Goal: Task Accomplishment & Management: Use online tool/utility

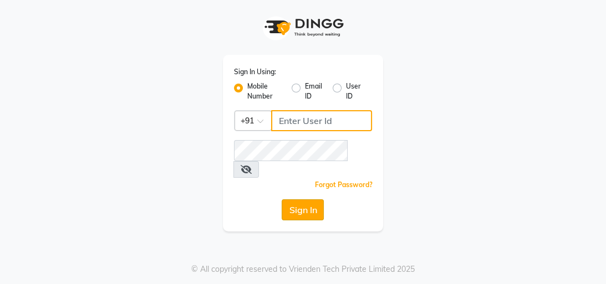
type input "8439127930"
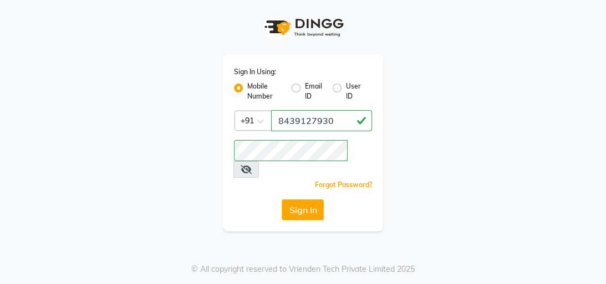
click at [308, 199] on button "Sign In" at bounding box center [303, 209] width 42 height 21
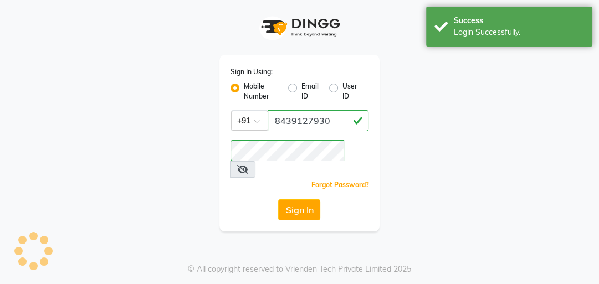
select select "service"
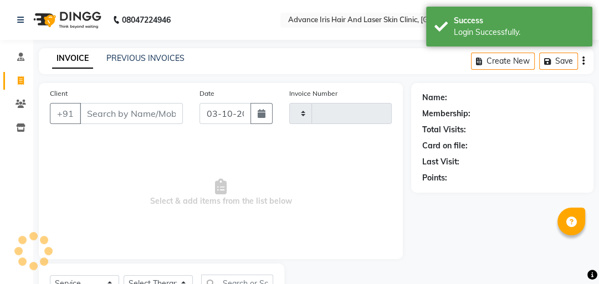
type input "0878"
select select "5825"
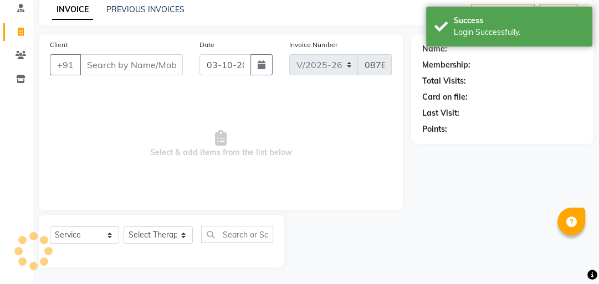
click at [109, 64] on input "Client" at bounding box center [131, 64] width 103 height 21
click at [142, 11] on link "PREVIOUS INVOICES" at bounding box center [145, 9] width 78 height 10
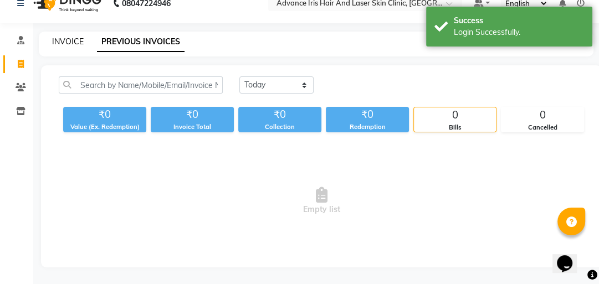
click at [70, 37] on link "INVOICE" at bounding box center [68, 42] width 32 height 10
select select "service"
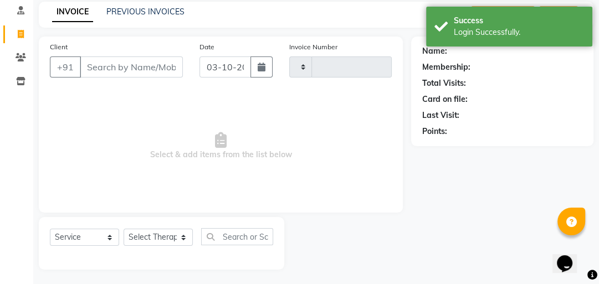
scroll to position [49, 0]
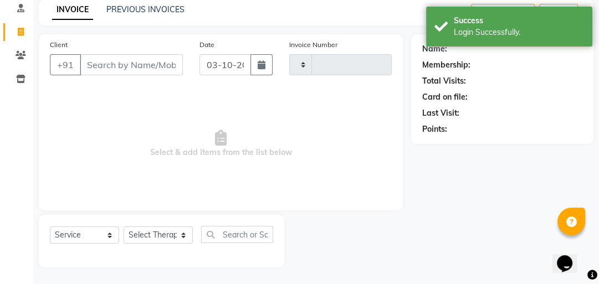
type input "0878"
select select "5825"
click at [99, 65] on input "Client" at bounding box center [131, 64] width 103 height 21
click at [121, 11] on link "PREVIOUS INVOICES" at bounding box center [145, 9] width 78 height 10
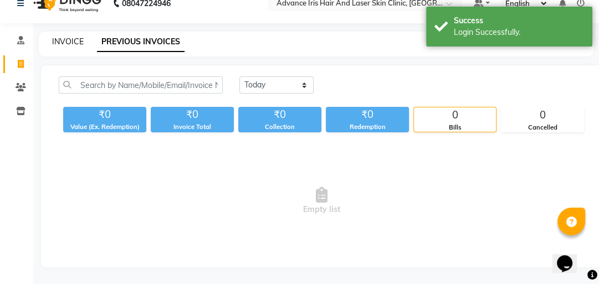
click at [74, 37] on link "INVOICE" at bounding box center [68, 42] width 32 height 10
select select "service"
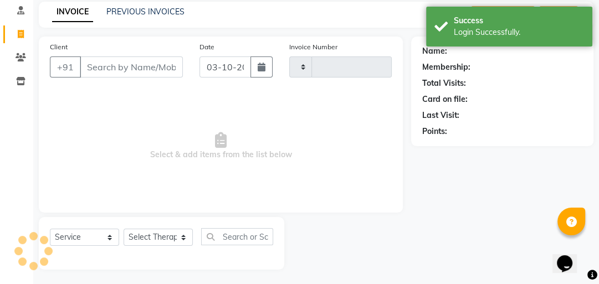
scroll to position [49, 0]
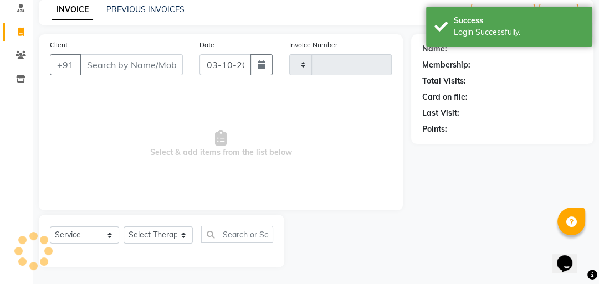
type input "0878"
select select "5825"
click at [109, 64] on input "Client" at bounding box center [131, 64] width 103 height 21
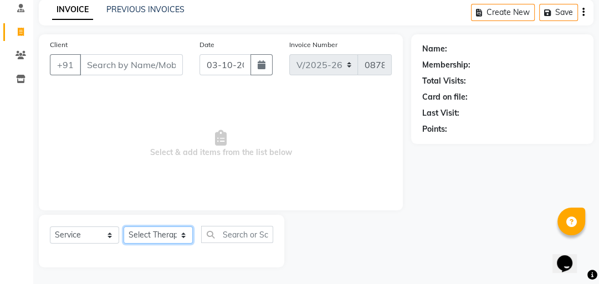
click at [175, 233] on select "Select Therapist Advance Iris Reception [PERSON_NAME] [PERSON_NAME](Cosmetologi…" at bounding box center [158, 235] width 69 height 17
select select "40886"
click at [124, 227] on select "Select Therapist Advance Iris Reception [PERSON_NAME] [PERSON_NAME](Cosmetologi…" at bounding box center [158, 235] width 69 height 17
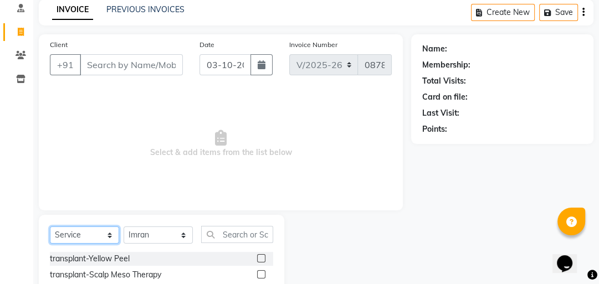
click at [91, 233] on select "Select Service Product Membership Package Voucher Prepaid Gift Card" at bounding box center [84, 235] width 69 height 17
click at [50, 227] on select "Select Service Product Membership Package Voucher Prepaid Gift Card" at bounding box center [84, 235] width 69 height 17
click at [215, 230] on input "text" at bounding box center [237, 234] width 72 height 17
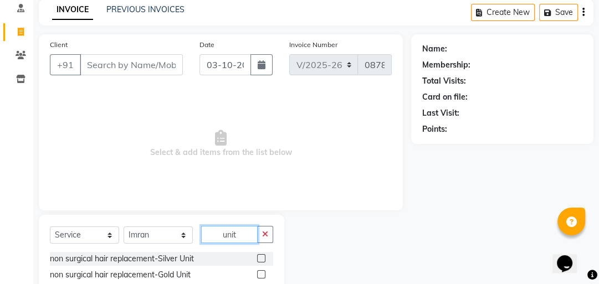
type input "unit"
click at [264, 274] on label at bounding box center [261, 274] width 8 height 8
click at [264, 274] on input "checkbox" at bounding box center [260, 275] width 7 height 7
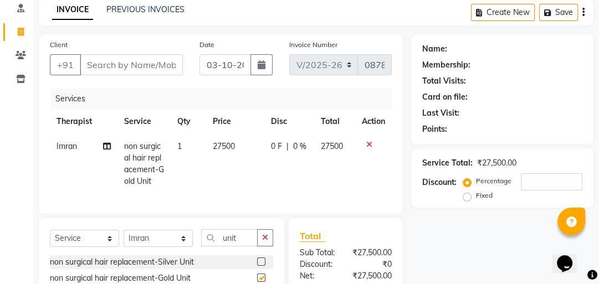
checkbox input "false"
click at [224, 146] on span "27500" at bounding box center [224, 146] width 22 height 10
select select "40886"
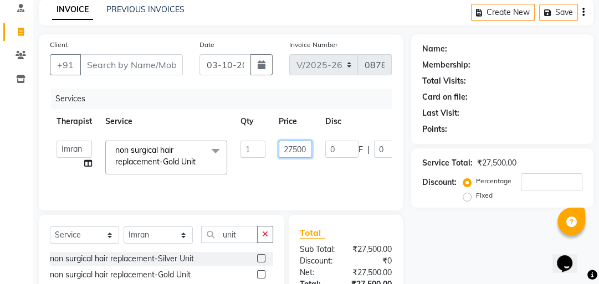
click at [295, 149] on input "27500" at bounding box center [295, 149] width 33 height 17
type input "12000"
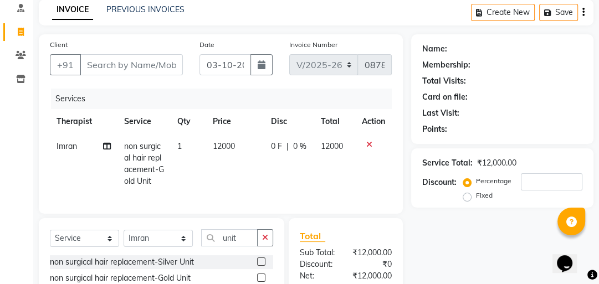
click at [319, 180] on tr "Imran non surgical hair replacement-Gold Unit 1 12000 0 F | 0 % 12000" at bounding box center [221, 164] width 342 height 60
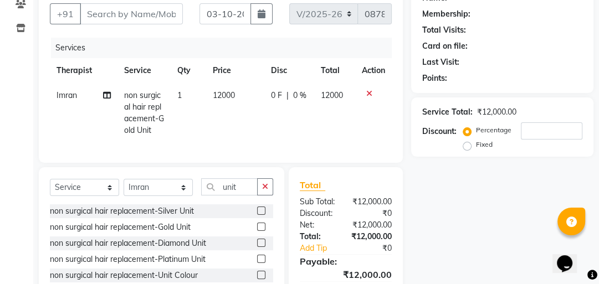
scroll to position [93, 0]
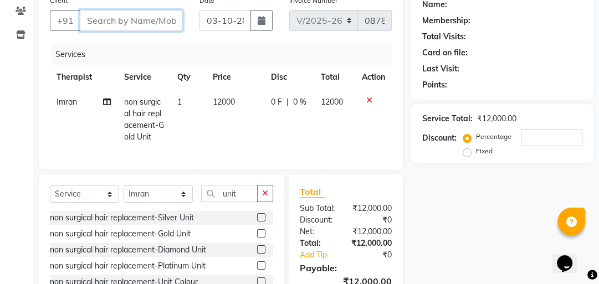
click at [144, 25] on input "Client" at bounding box center [131, 20] width 103 height 21
type input "h"
type input "0"
type input "h"
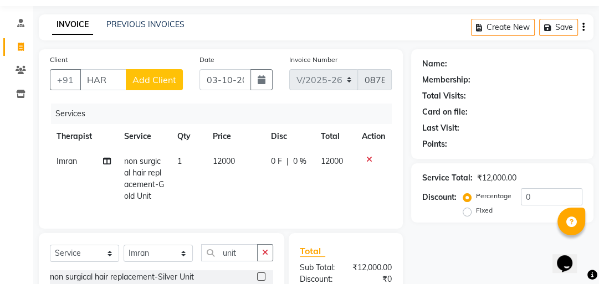
scroll to position [0, 0]
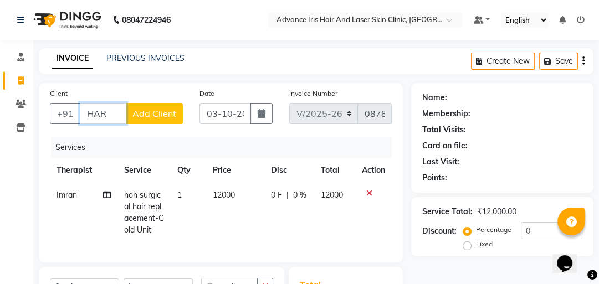
click at [114, 116] on input "HAR" at bounding box center [103, 113] width 47 height 21
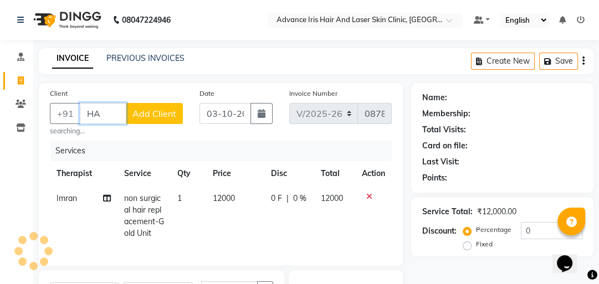
type input "H"
